Goal: Transaction & Acquisition: Purchase product/service

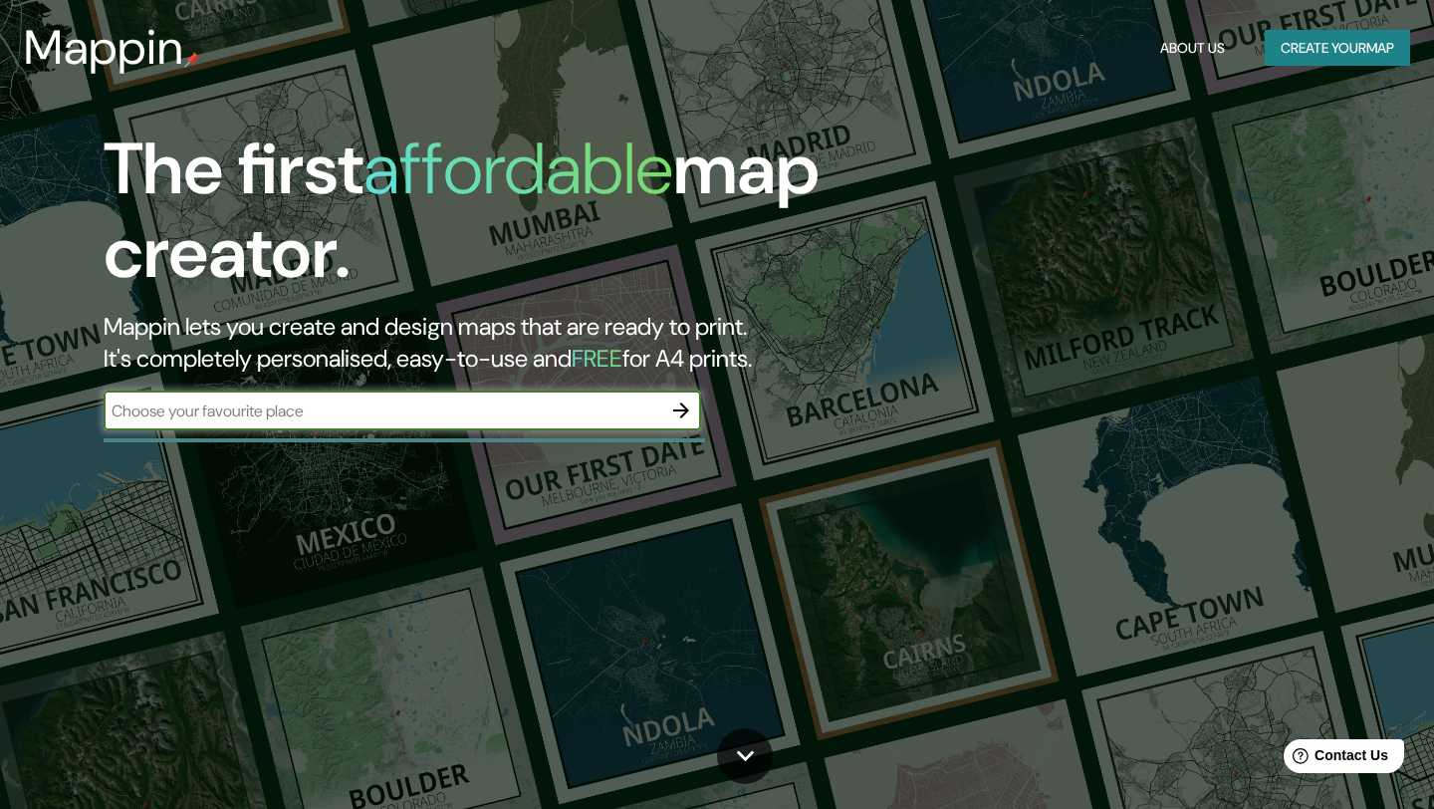
click at [263, 421] on input "text" at bounding box center [383, 410] width 558 height 23
type input "14.63526, -90.59547"
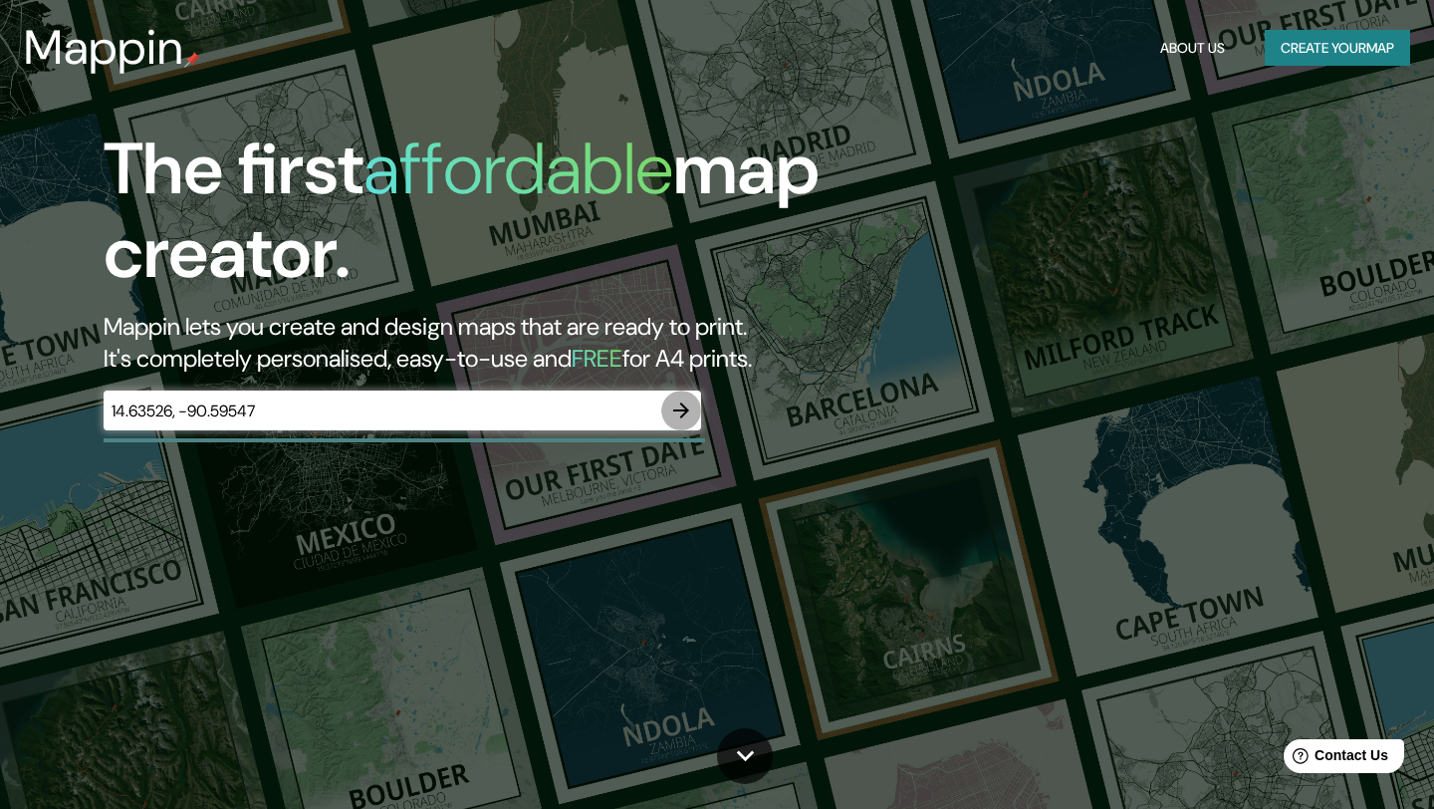
click at [684, 416] on icon "button" at bounding box center [681, 410] width 24 height 24
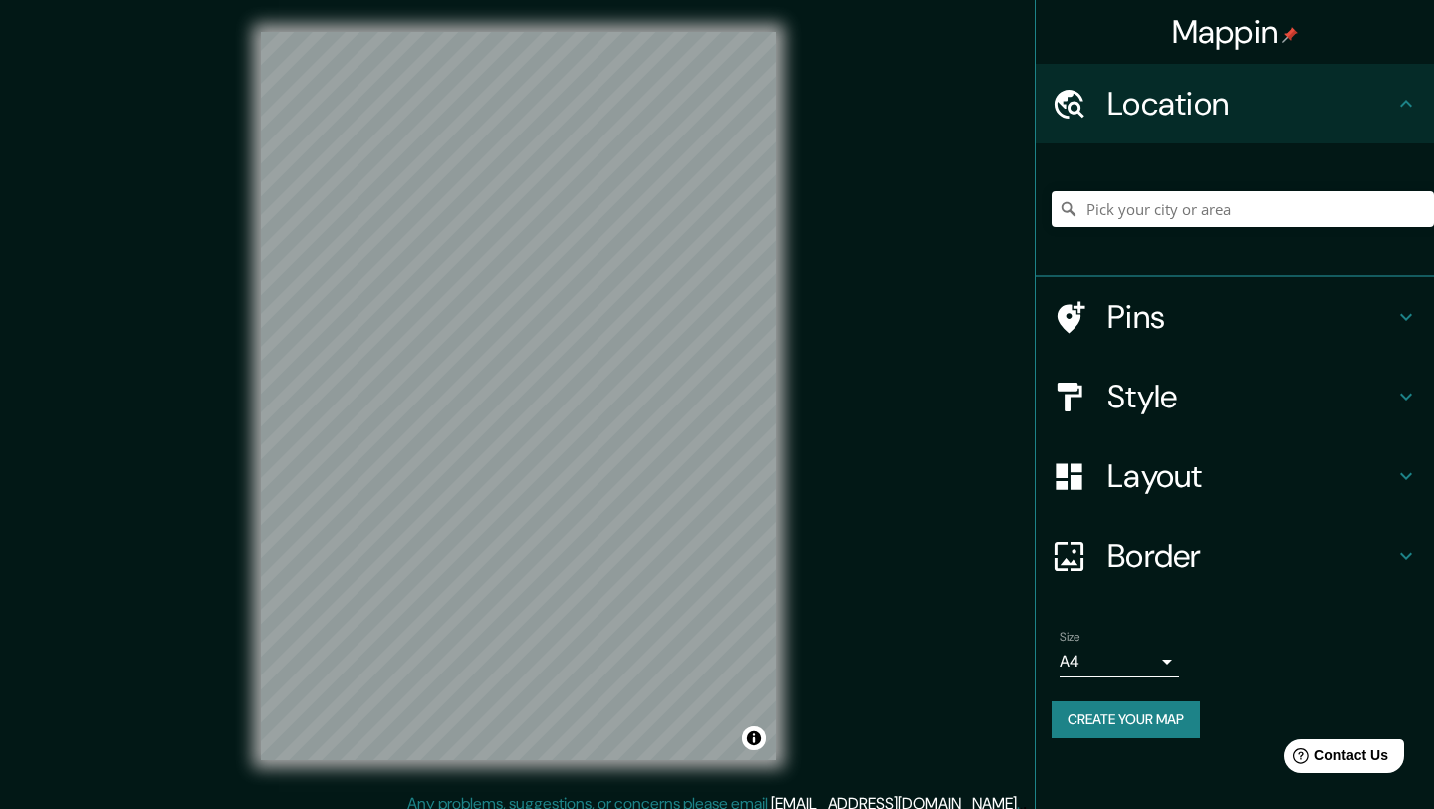
scroll to position [15, 0]
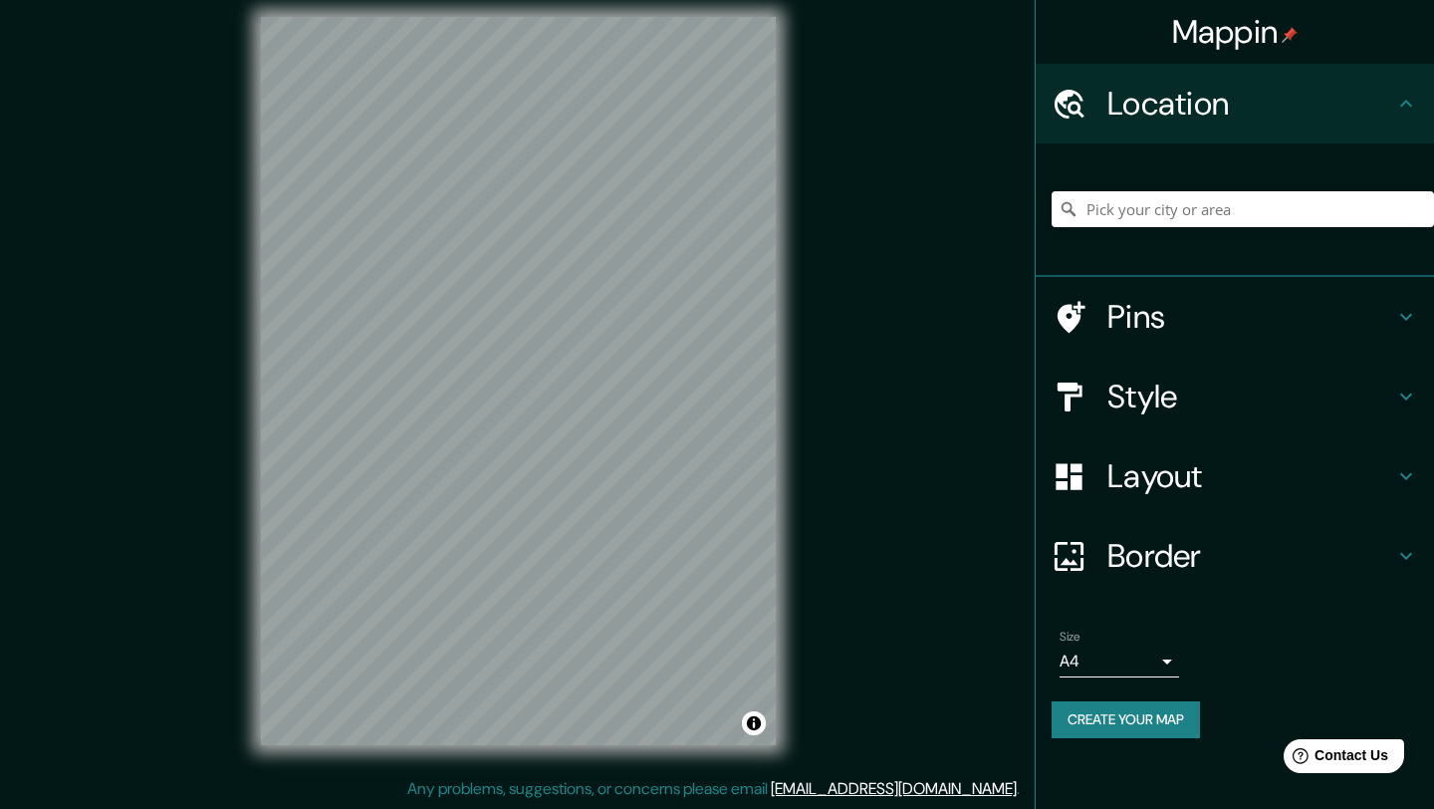
click at [828, 446] on div "Mappin Location Pins Style Layout Border Choose a border. Hint : you can make l…" at bounding box center [717, 396] width 1434 height 823
click at [1188, 223] on input "Pick your city or area" at bounding box center [1243, 209] width 382 height 36
paste input "14.63526, -90.59547"
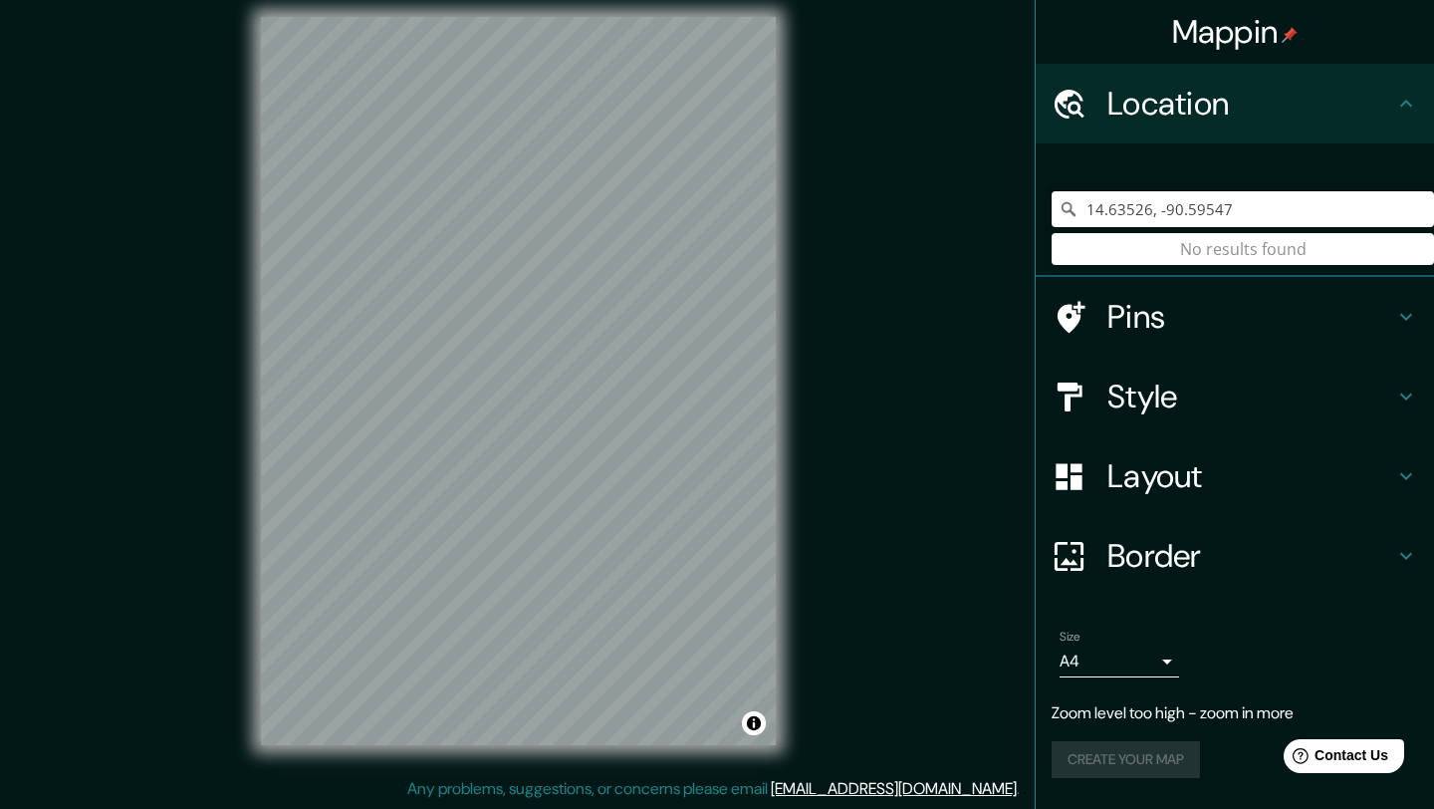
drag, startPoint x: 1277, startPoint y: 212, endPoint x: 834, endPoint y: 166, distance: 444.5
click at [834, 168] on div "Mappin Location [GEOGRAPHIC_DATA] No results found Pins Style Layout Border Cho…" at bounding box center [717, 396] width 1434 height 823
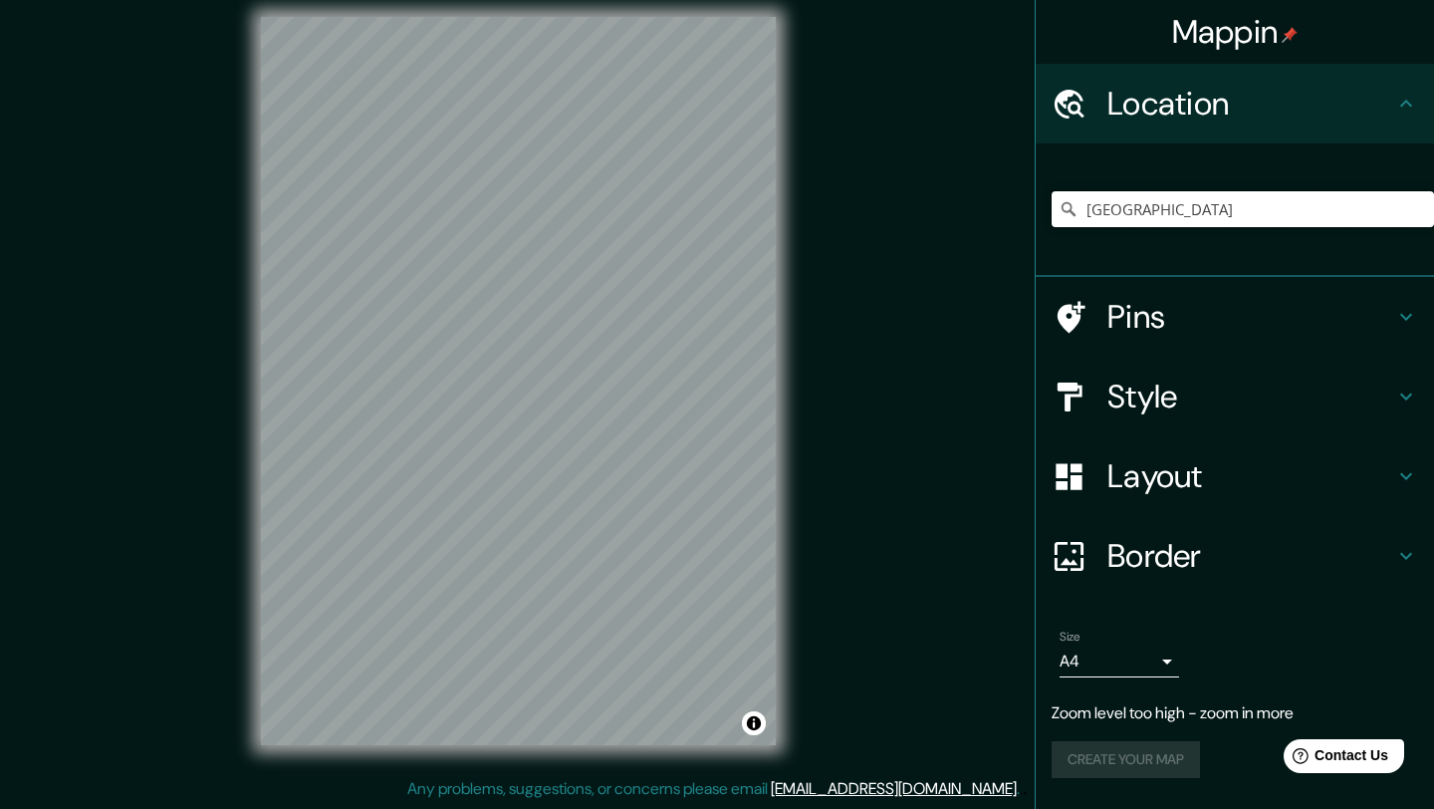
type input "[GEOGRAPHIC_DATA]"
click at [1184, 328] on h4 "Pins" at bounding box center [1250, 317] width 287 height 40
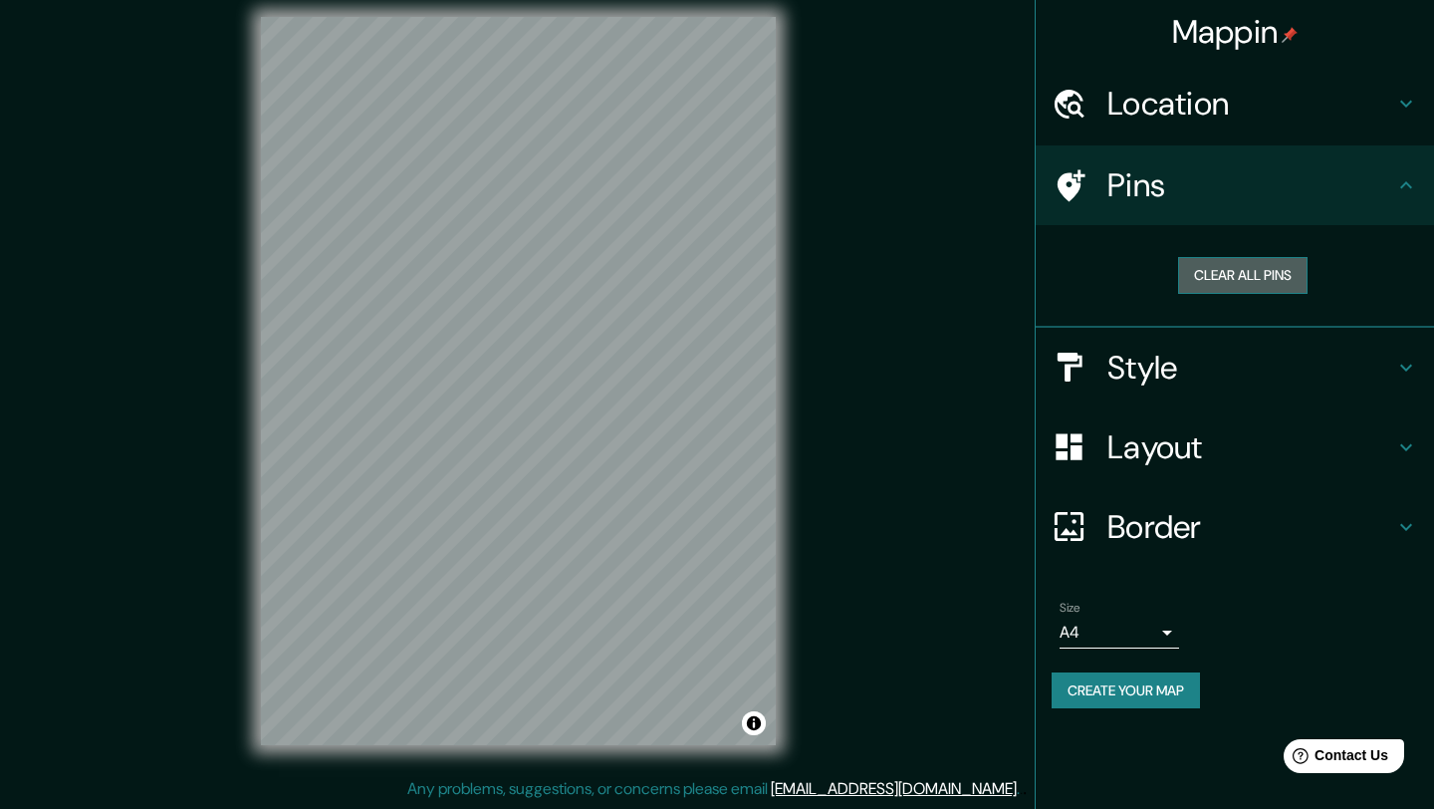
click at [1224, 280] on button "Clear all pins" at bounding box center [1242, 275] width 129 height 37
